Goal: Task Accomplishment & Management: Use online tool/utility

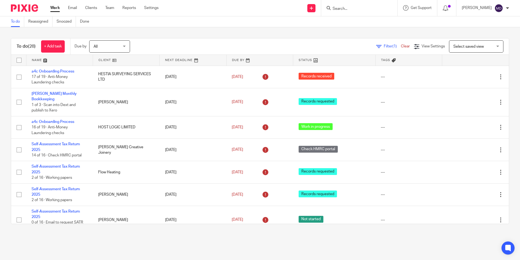
click at [376, 45] on link "Filter (1)" at bounding box center [388, 46] width 25 height 4
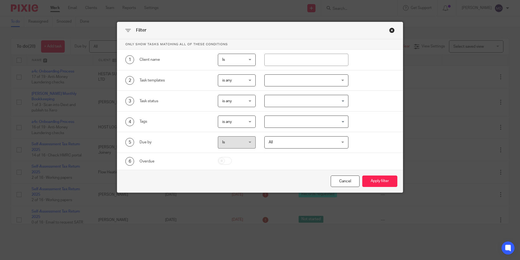
click at [318, 76] on div at bounding box center [306, 80] width 84 height 12
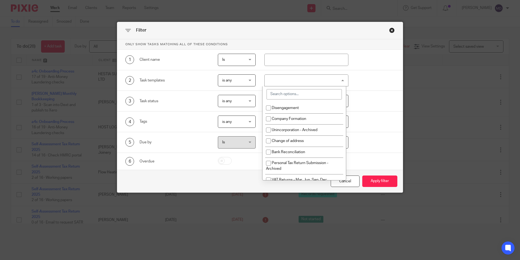
click at [294, 91] on input "search" at bounding box center [304, 94] width 75 height 10
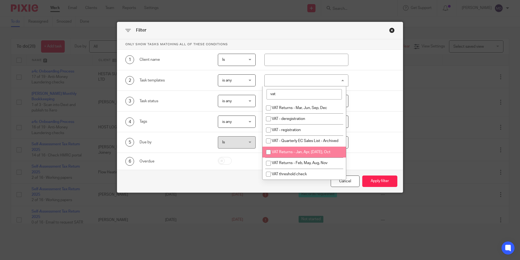
type input "vat"
click at [324, 154] on span "VAT Returns - Jan, Apr, [DATE], Oct" at bounding box center [301, 152] width 59 height 4
checkbox input "true"
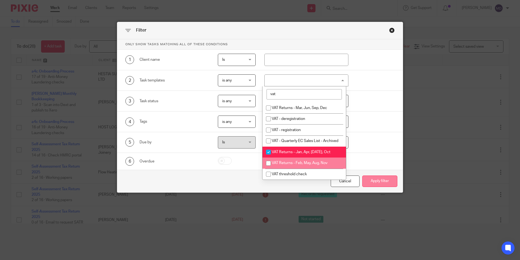
click at [373, 181] on button "Apply filter" at bounding box center [379, 181] width 35 height 12
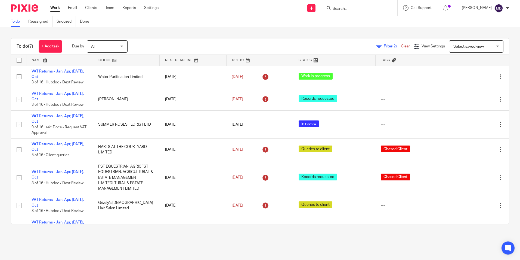
click at [295, 61] on link at bounding box center [334, 60] width 82 height 11
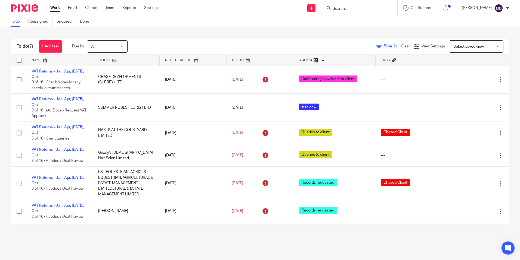
click at [323, 242] on main "To do Reassigned Snoozed Done To do (7) + Add task Due by All All Today Tomorro…" at bounding box center [260, 130] width 520 height 260
click at [238, 241] on main "To do Reassigned Snoozed Done To do (7) + Add task Due by All All Today Tomorro…" at bounding box center [260, 130] width 520 height 260
click at [275, 238] on main "To do Reassigned Snoozed Done To do (7) + Add task Due by All All Today Tomorro…" at bounding box center [260, 130] width 520 height 260
click at [301, 224] on div "To do (7) + Add task Due by All All Today Tomorrow This week Next week This mon…" at bounding box center [260, 130] width 520 height 207
